Goal: Use online tool/utility

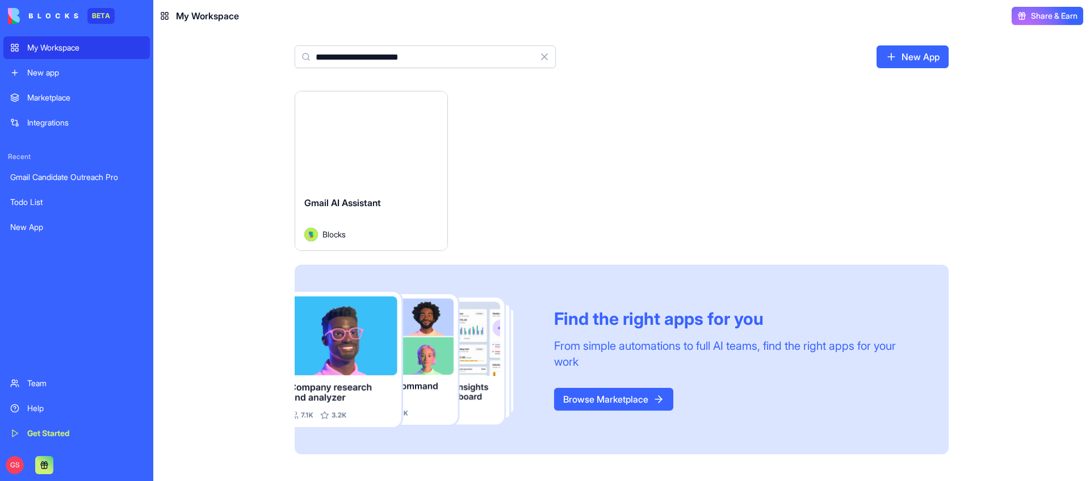
type input "**********"
click at [363, 139] on button "Launch" at bounding box center [371, 139] width 85 height 23
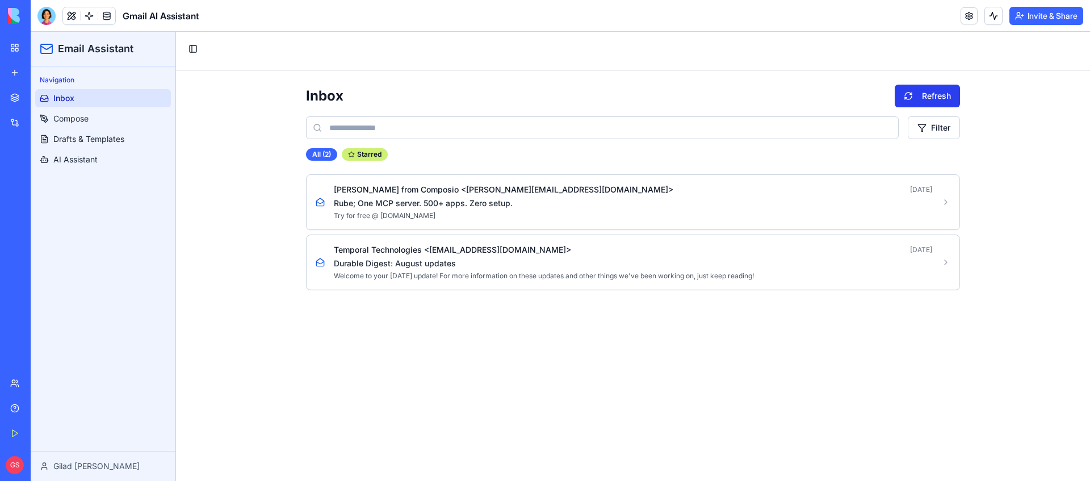
click at [933, 92] on button "Refresh" at bounding box center [927, 96] width 65 height 23
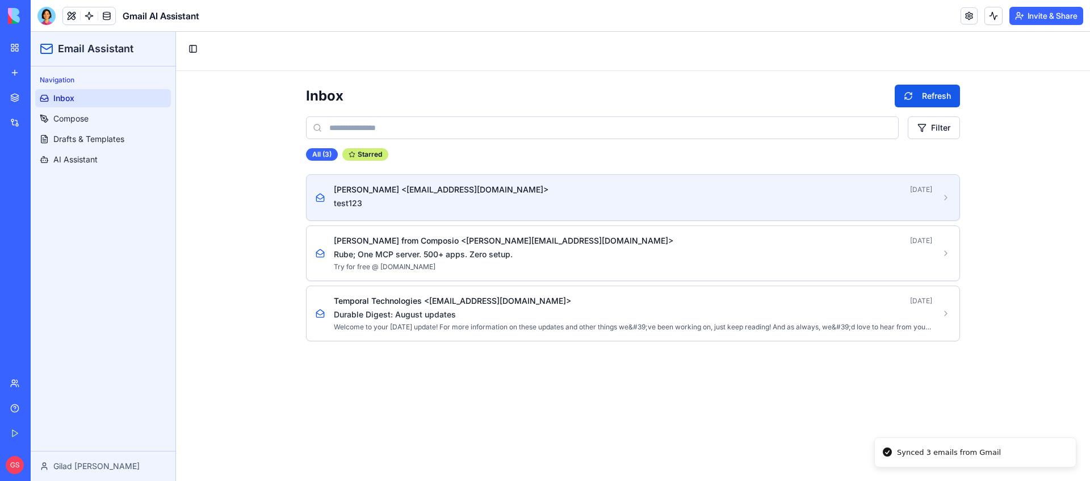
click at [673, 202] on p "test123" at bounding box center [633, 203] width 598 height 11
